Goal: Information Seeking & Learning: Learn about a topic

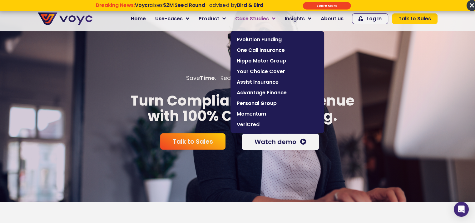
click at [276, 18] on icon at bounding box center [273, 19] width 3 height 6
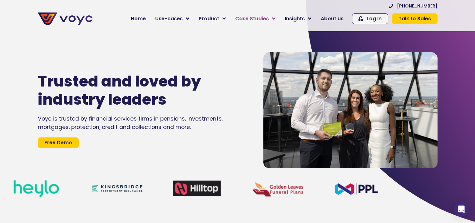
click at [257, 19] on span "Case Studies" at bounding box center [252, 19] width 34 height 8
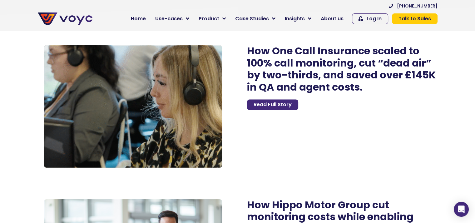
scroll to position [811, 0]
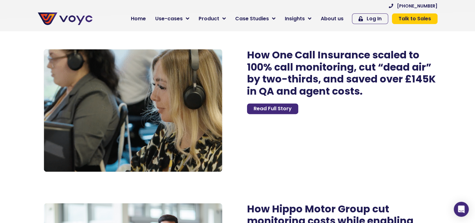
click at [269, 111] on span "Read Full Story" at bounding box center [273, 108] width 38 height 5
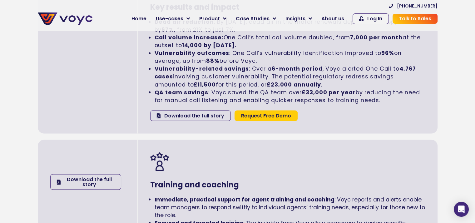
scroll to position [1095, 0]
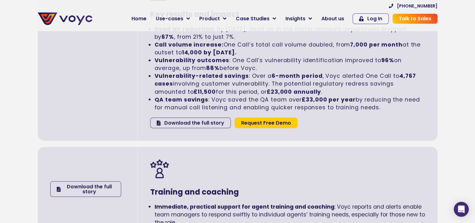
click at [304, 97] on strong "£33,000 per year" at bounding box center [329, 100] width 54 height 8
click at [303, 98] on strong "£33,000 per year" at bounding box center [329, 100] width 54 height 8
copy strong "£"
